Goal: Task Accomplishment & Management: Use online tool/utility

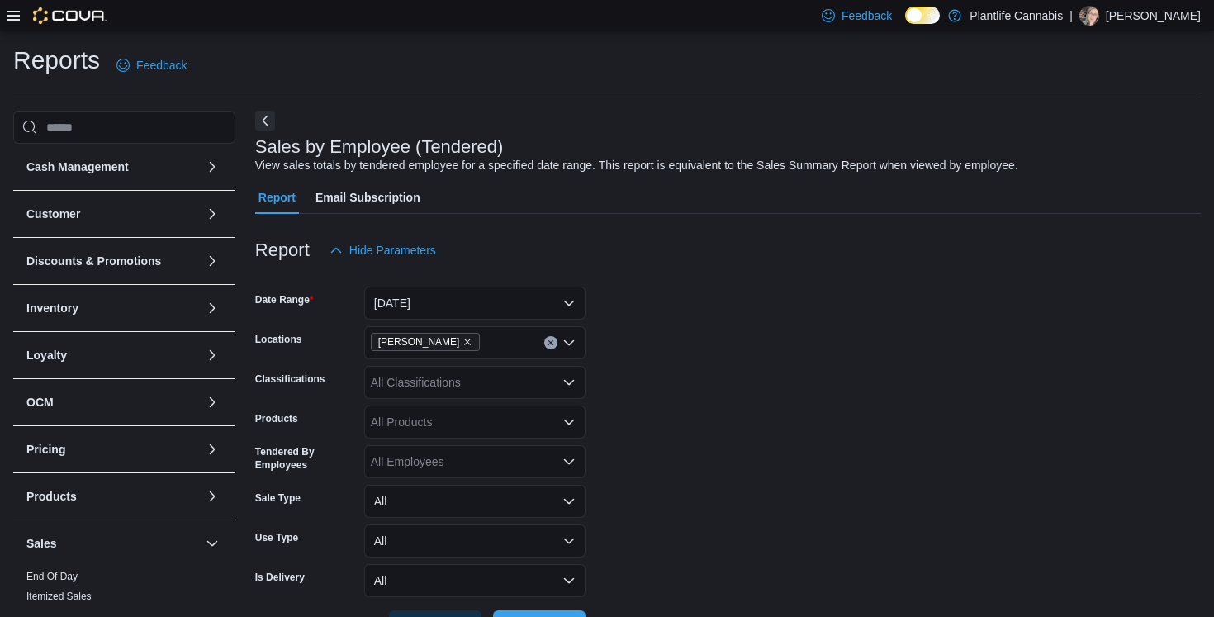
scroll to position [441, 0]
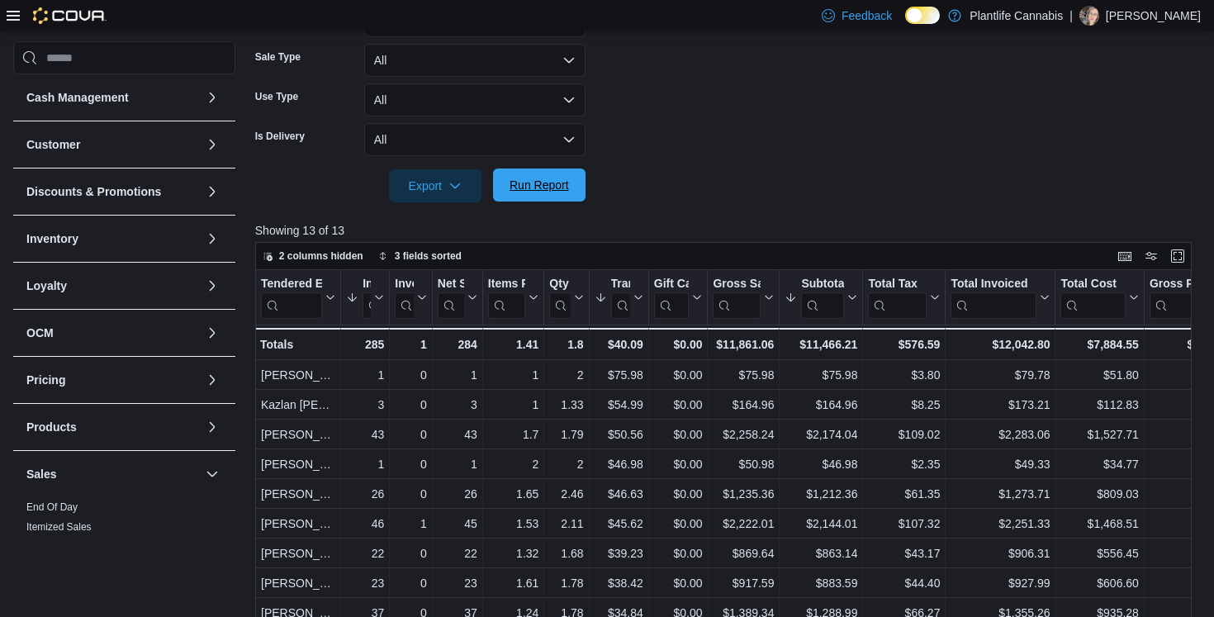
click at [554, 191] on span "Run Report" at bounding box center [539, 185] width 59 height 17
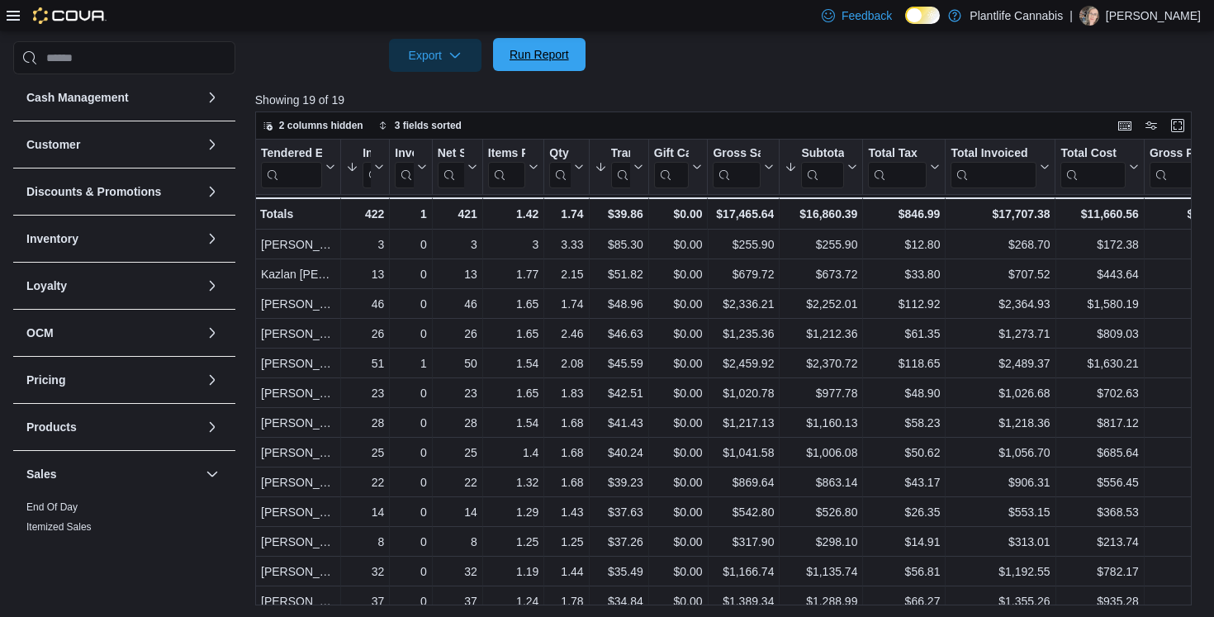
scroll to position [573, 0]
click at [15, 12] on icon at bounding box center [13, 16] width 13 height 10
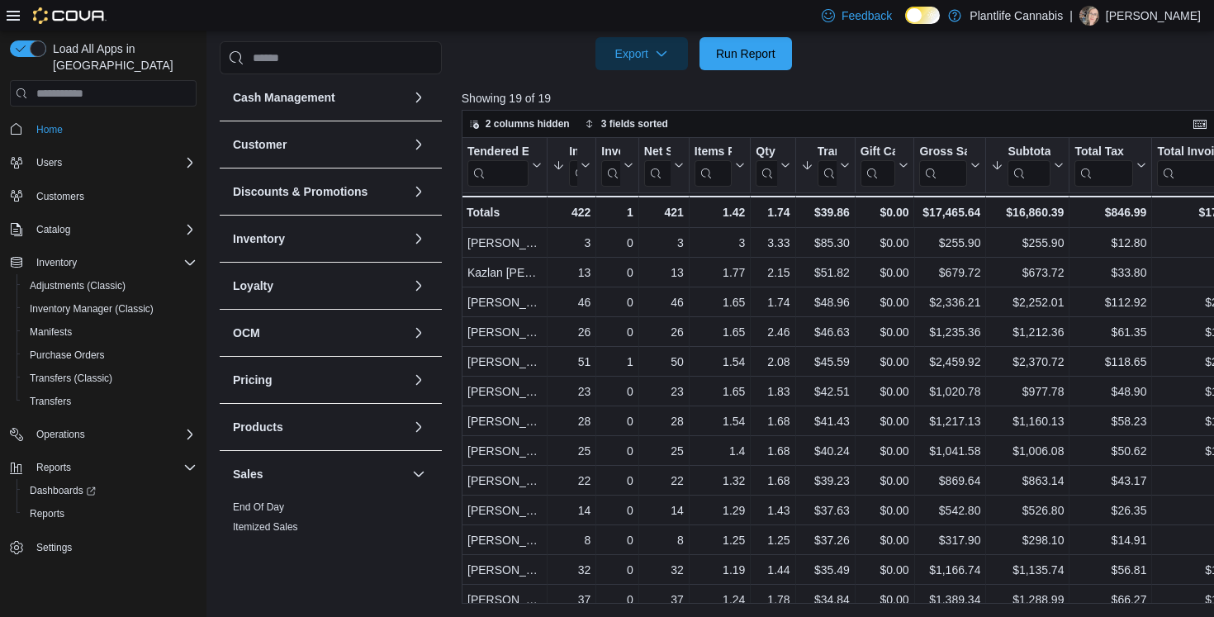
scroll to position [591, 0]
click at [17, 20] on icon at bounding box center [13, 15] width 13 height 13
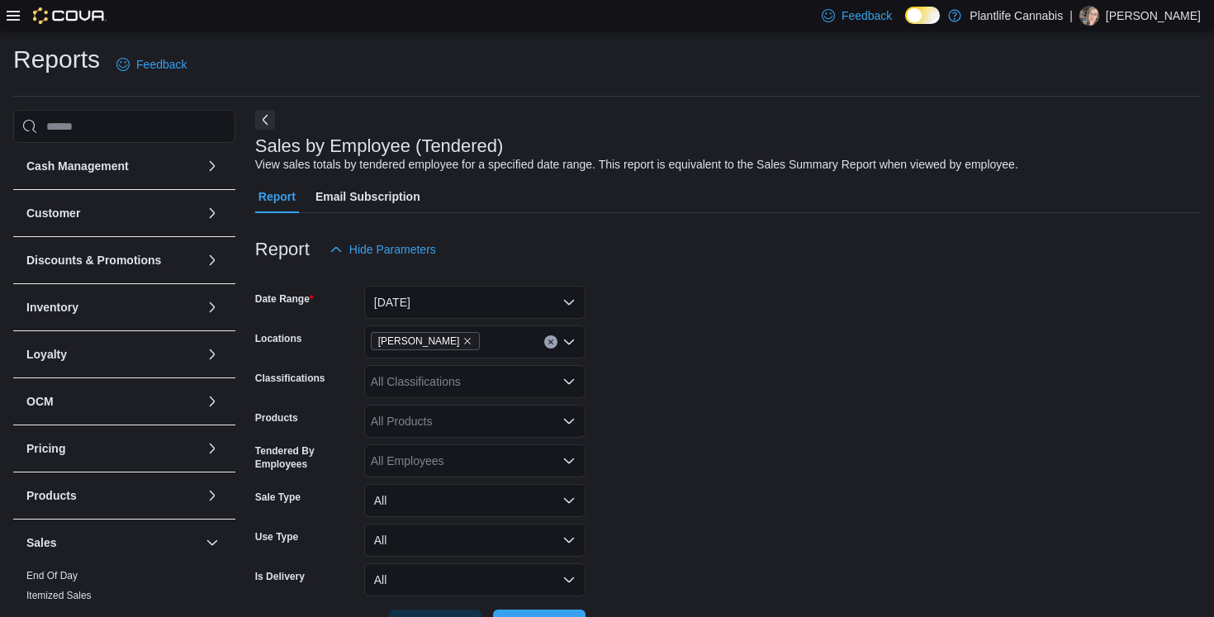
scroll to position [0, 0]
click at [268, 120] on button "Next" at bounding box center [265, 120] width 20 height 20
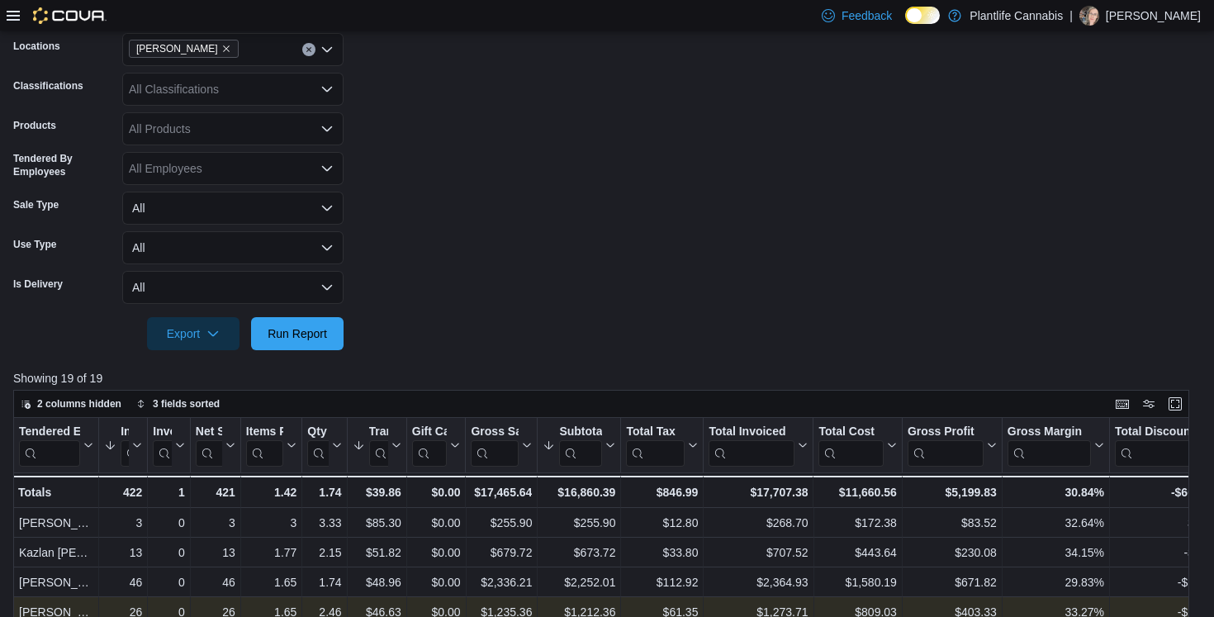
scroll to position [243, 0]
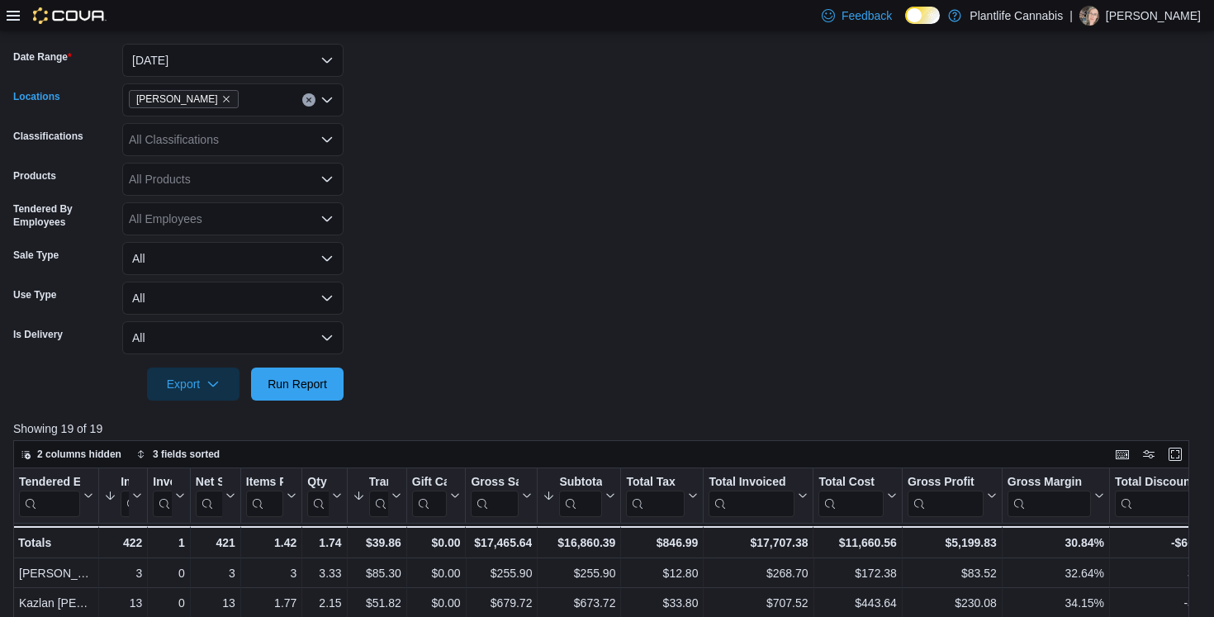
click at [307, 102] on icon "Clear input" at bounding box center [309, 100] width 7 height 7
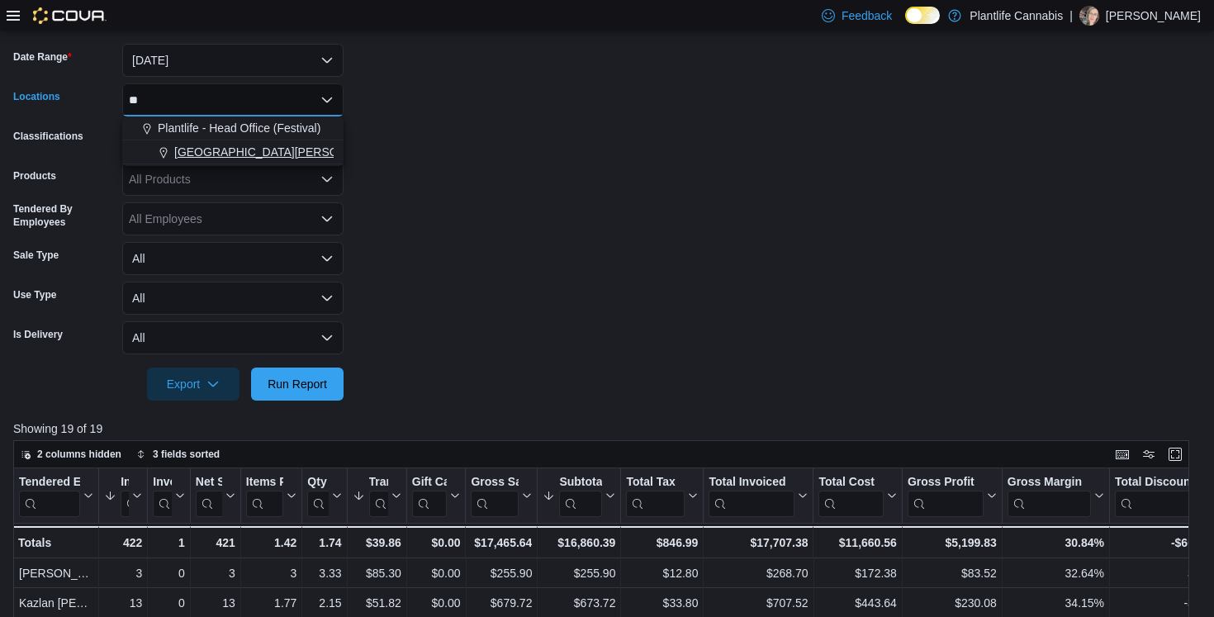
type input "**"
click at [299, 151] on span "[GEOGRAPHIC_DATA][PERSON_NAME] - [GEOGRAPHIC_DATA]" at bounding box center [347, 152] width 346 height 17
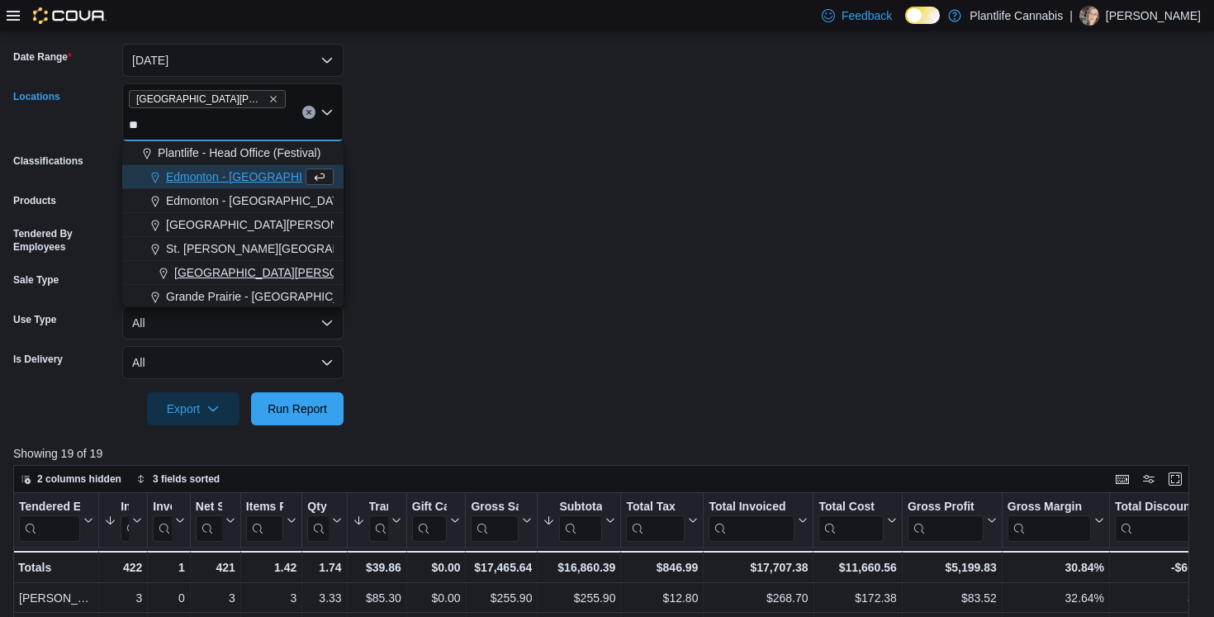
type input "**"
click at [282, 277] on span "[GEOGRAPHIC_DATA][PERSON_NAME][GEOGRAPHIC_DATA]" at bounding box center [342, 272] width 336 height 17
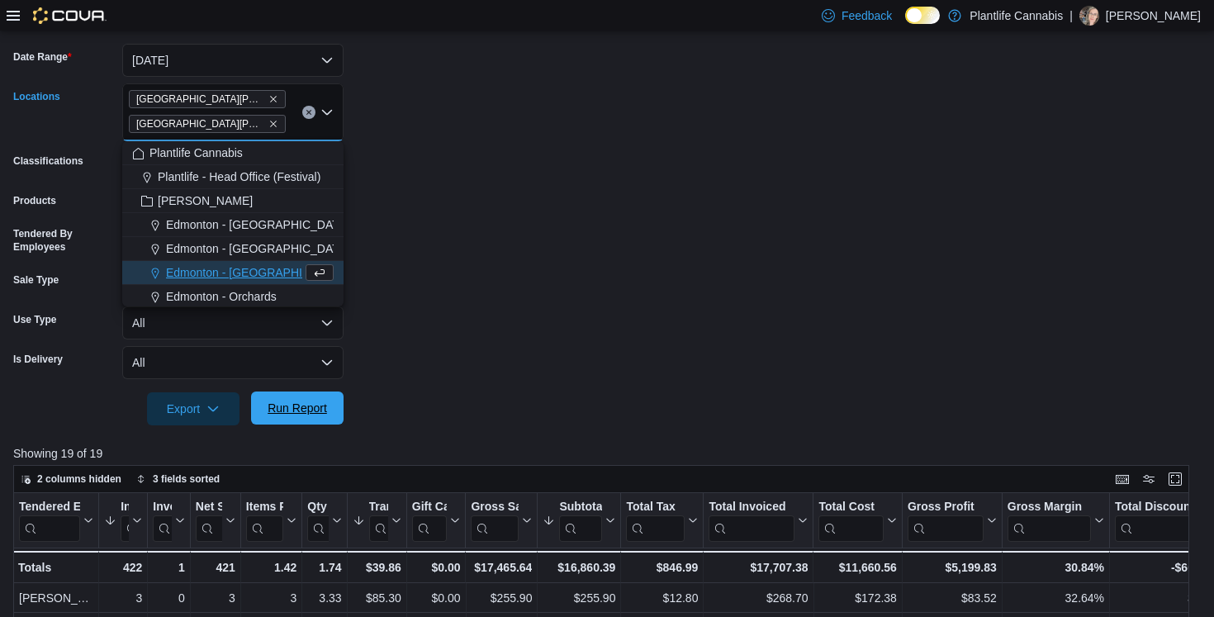
click at [320, 406] on span "Run Report" at bounding box center [297, 408] width 59 height 17
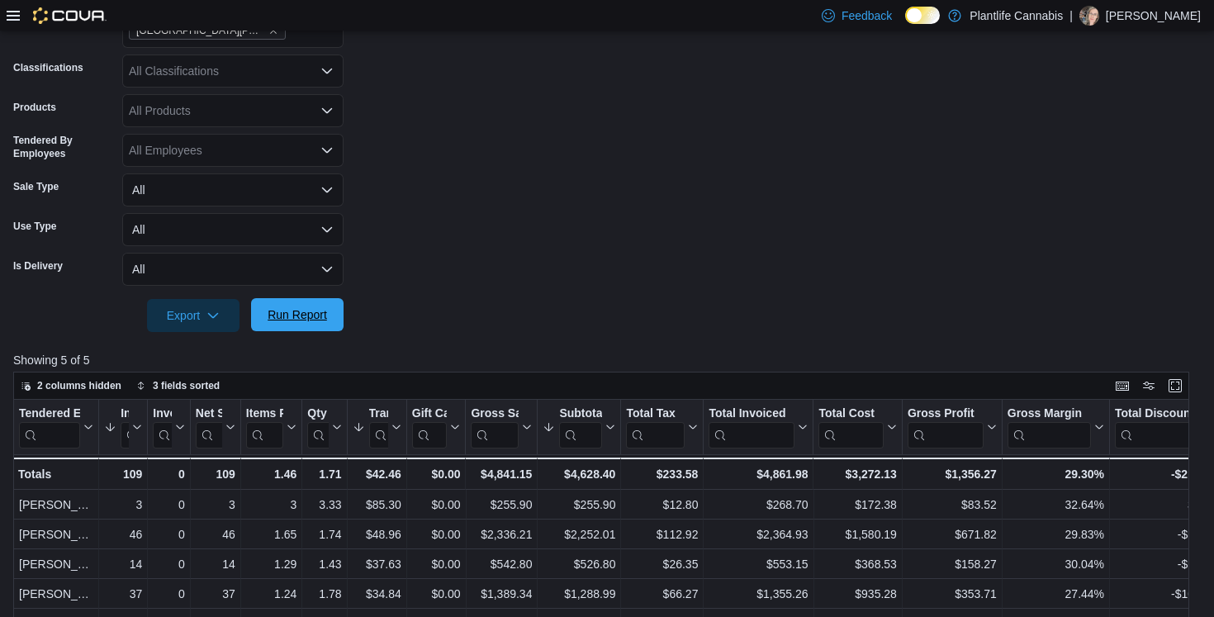
scroll to position [408, 0]
